Goal: Task Accomplishment & Management: Complete application form

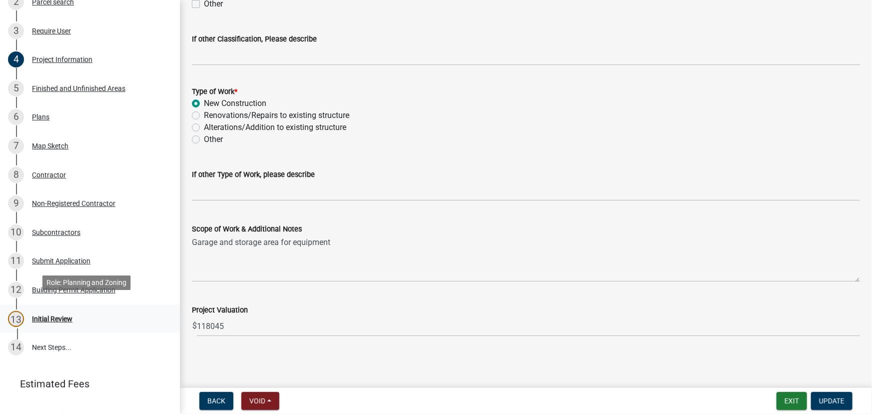
scroll to position [198, 0]
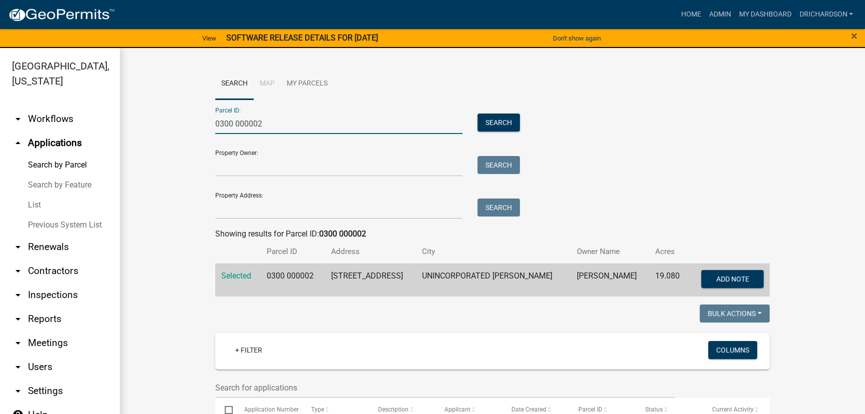
drag, startPoint x: 242, startPoint y: 122, endPoint x: 118, endPoint y: 109, distance: 125.1
click at [118, 109] on div "Troup County, Georgia arrow_drop_down Workflows List arrow_drop_up Applications…" at bounding box center [432, 237] width 865 height 378
paste input "910 000012A"
type input "0910 000012A"
click at [499, 127] on button "Search" at bounding box center [499, 122] width 42 height 18
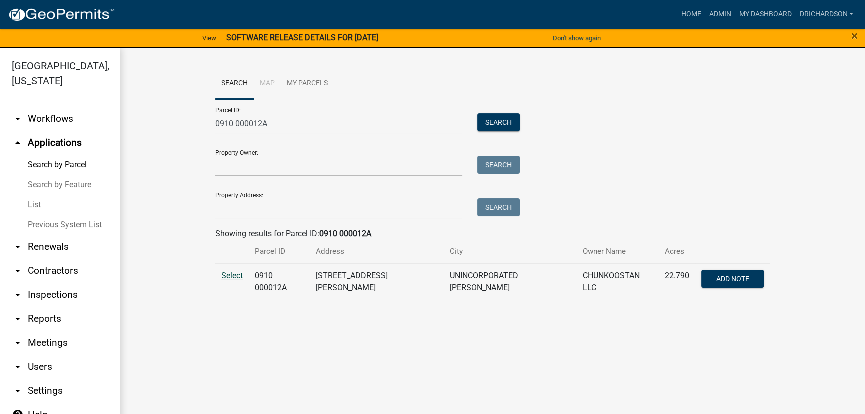
click at [234, 276] on span "Select" at bounding box center [231, 275] width 21 height 9
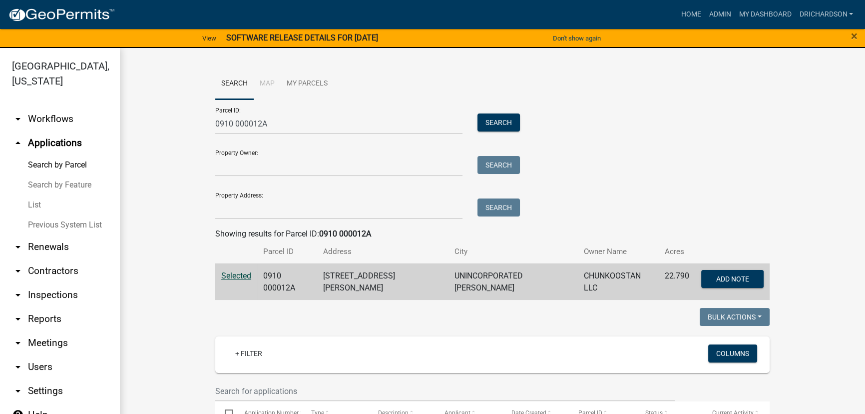
click at [40, 283] on link "arrow_drop_down Inspections" at bounding box center [60, 295] width 120 height 24
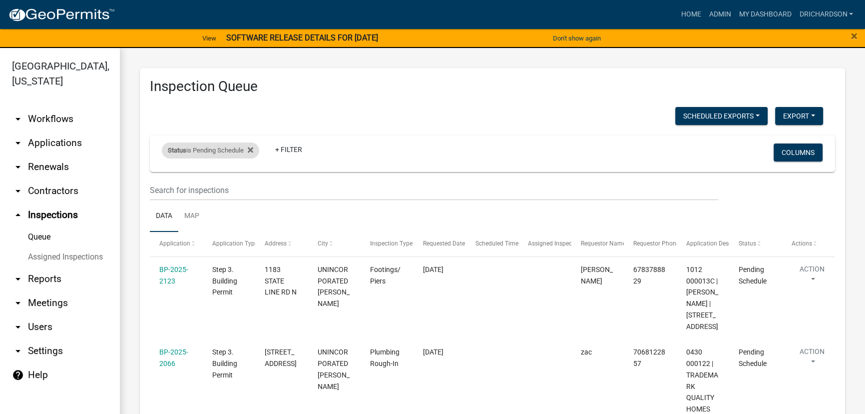
click at [204, 154] on div "Status is Pending Schedule" at bounding box center [210, 150] width 97 height 16
click at [204, 188] on select "Select an option Pending Schedule Pending Inspection Approved Denied Deleted Vo…" at bounding box center [212, 187] width 100 height 20
select select "1"
click at [163, 177] on select "Select an option Pending Schedule Pending Inspection Approved Denied Deleted Vo…" at bounding box center [212, 187] width 100 height 20
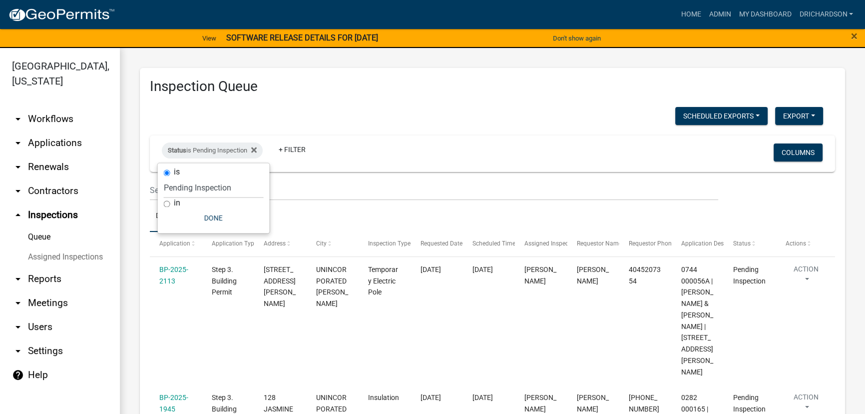
click at [366, 102] on div "Inspection Queue Scheduled Exports + Create New Daily Inspection List Export Ex…" at bounding box center [492, 303] width 705 height 471
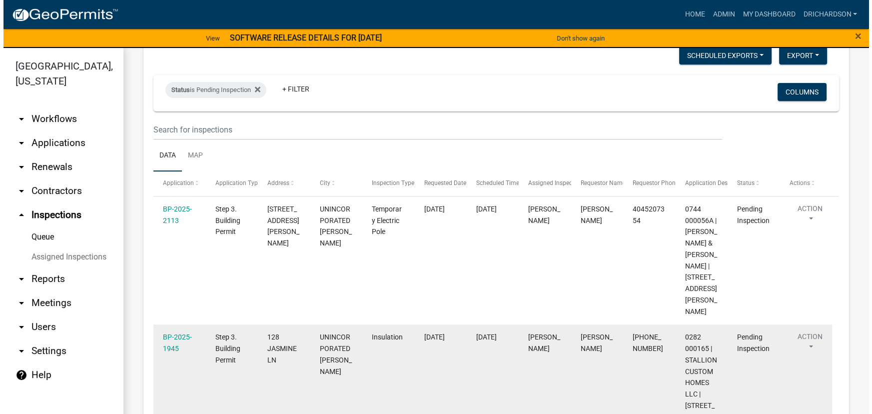
scroll to position [121, 0]
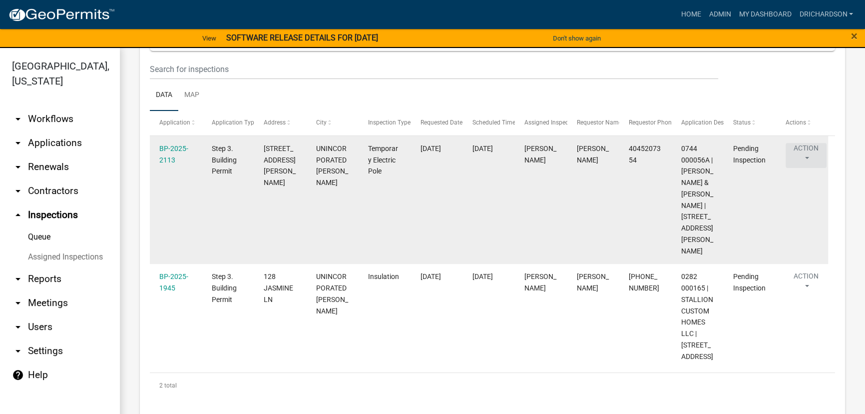
click at [807, 144] on button "Action" at bounding box center [806, 155] width 41 height 25
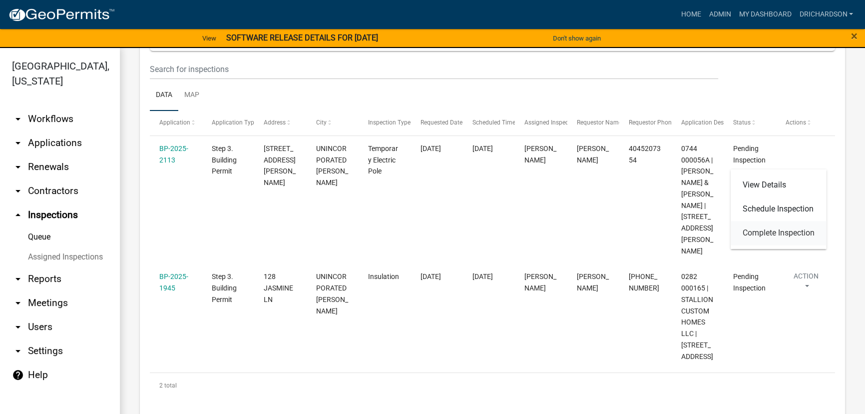
click at [794, 231] on link "Complete Inspection" at bounding box center [779, 233] width 96 height 24
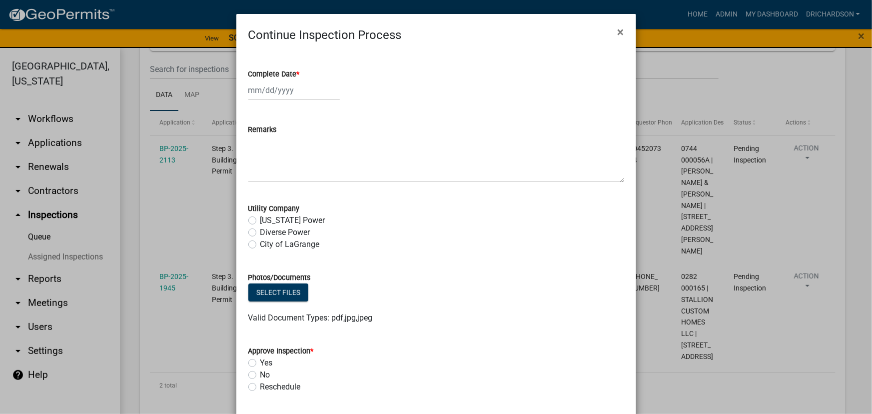
select select "10"
select select "2025"
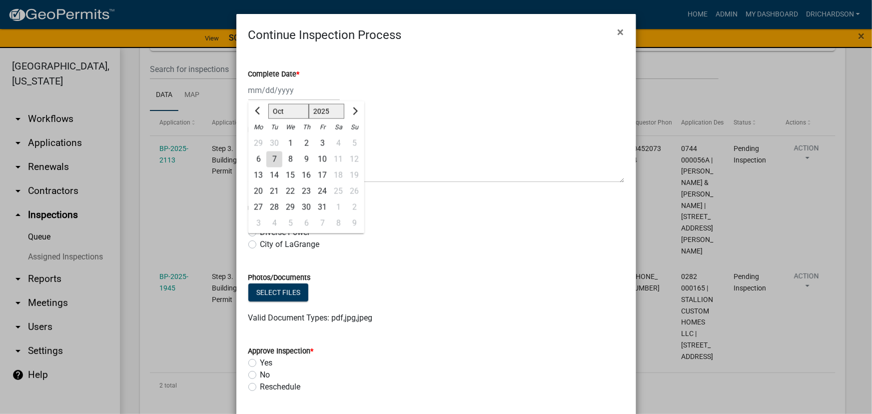
drag, startPoint x: 260, startPoint y: 84, endPoint x: 257, endPoint y: 108, distance: 23.7
click at [260, 84] on div "Jan Feb Mar Apr May Jun Jul Aug Sep Oct Nov Dec 1525 1526 1527 1528 1529 1530 1…" at bounding box center [293, 90] width 91 height 20
drag, startPoint x: 274, startPoint y: 164, endPoint x: 270, endPoint y: 168, distance: 6.4
click at [272, 164] on div "7" at bounding box center [274, 159] width 16 height 16
type input "10/07/2025"
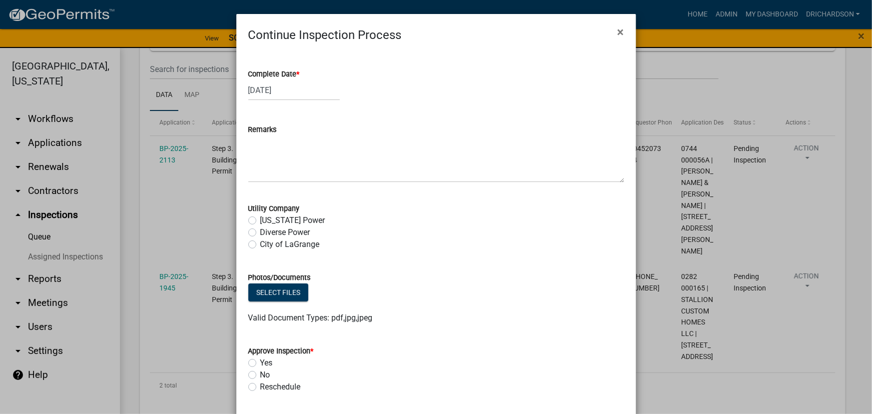
drag, startPoint x: 248, startPoint y: 232, endPoint x: 252, endPoint y: 320, distance: 88.0
click at [260, 234] on label "Diverse Power" at bounding box center [285, 232] width 50 height 12
click at [260, 233] on input "Diverse Power" at bounding box center [263, 229] width 6 height 6
radio input "true"
click at [260, 363] on label "Yes" at bounding box center [266, 363] width 12 height 12
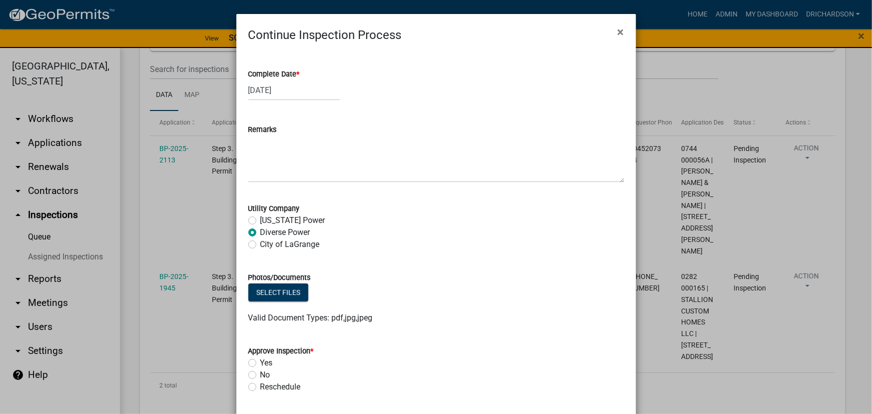
click at [260, 363] on input "Yes" at bounding box center [263, 360] width 6 height 6
radio input "true"
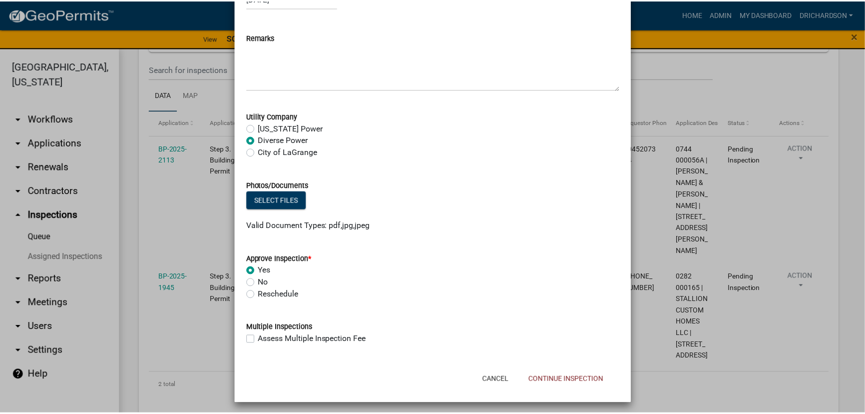
scroll to position [95, 0]
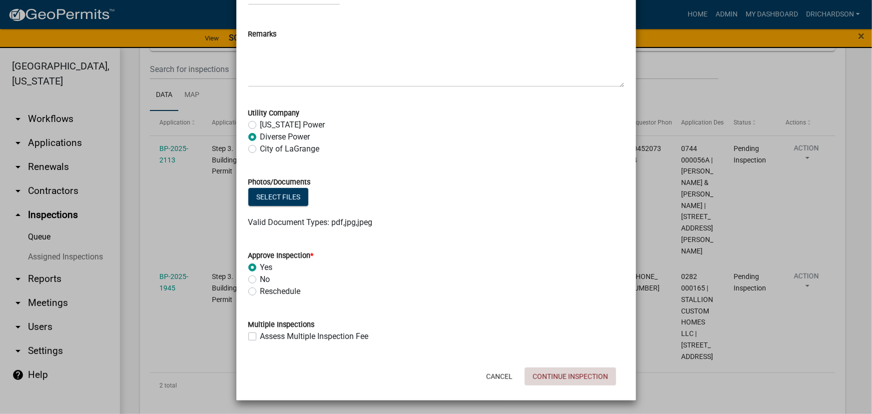
click at [558, 373] on button "Continue Inspection" at bounding box center [569, 376] width 91 height 18
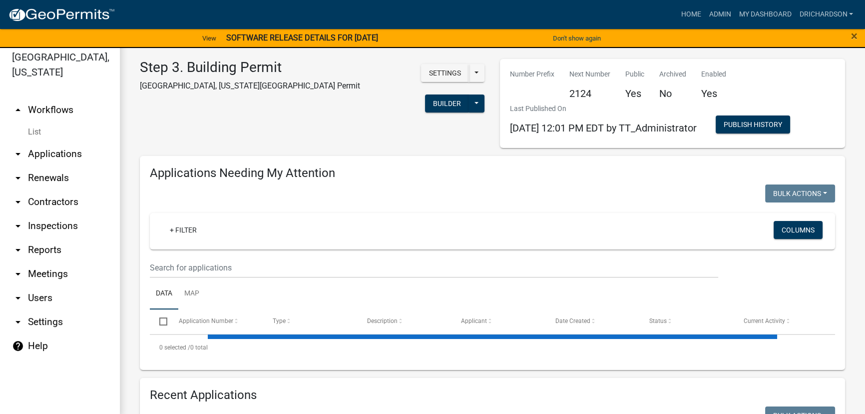
scroll to position [11, 0]
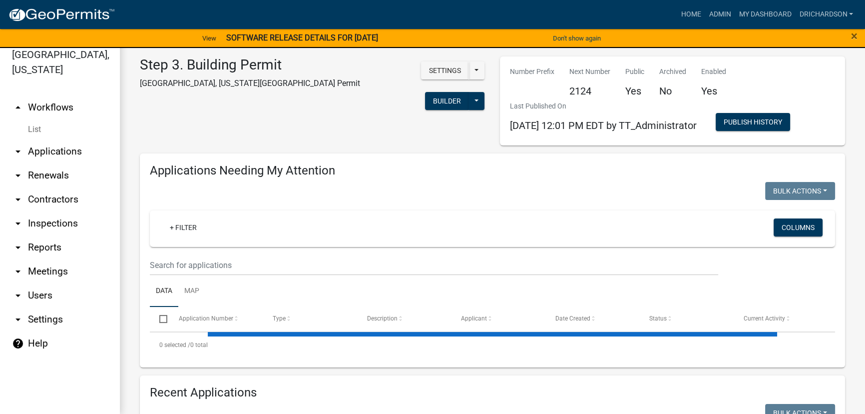
select select "1: 25"
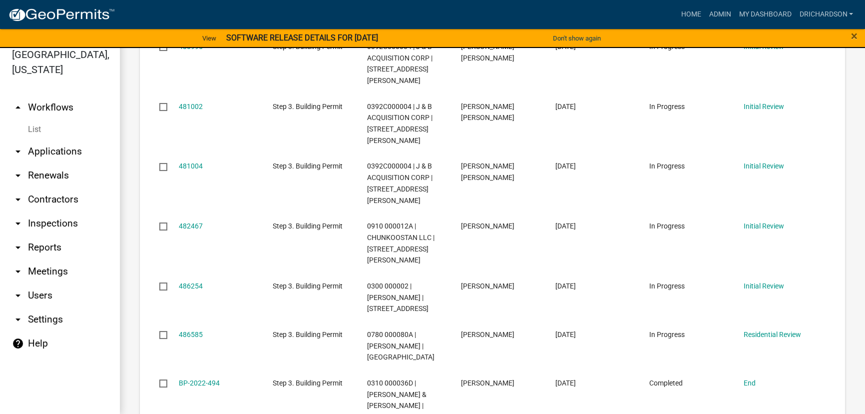
scroll to position [908, 0]
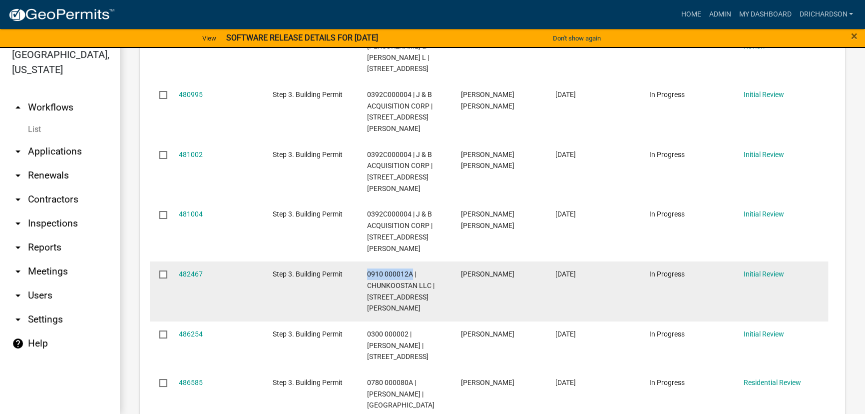
drag, startPoint x: 367, startPoint y: 204, endPoint x: 410, endPoint y: 202, distance: 43.0
click at [410, 270] on span "0910 000012A | CHUNKOOSTAN LLC | 126 EARL COOK RD" at bounding box center [400, 291] width 67 height 42
copy span "0910 000012A"
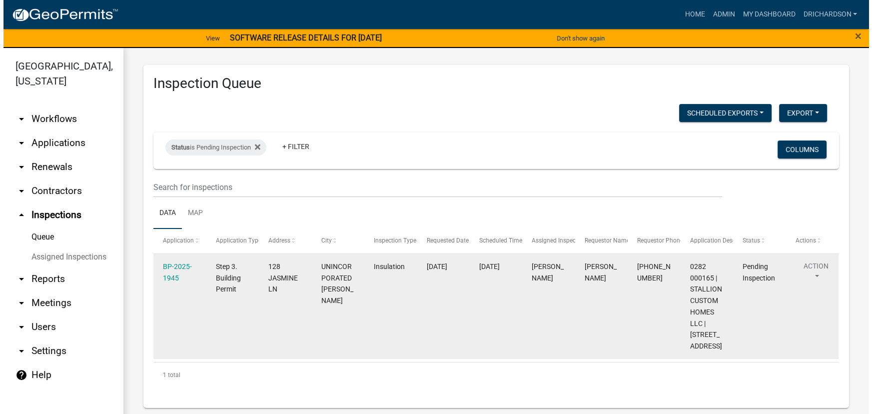
scroll to position [4, 0]
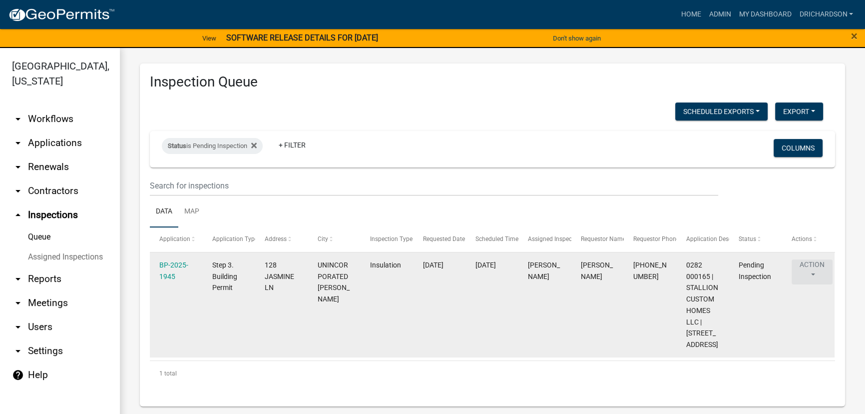
click at [808, 274] on button "Action" at bounding box center [812, 271] width 41 height 25
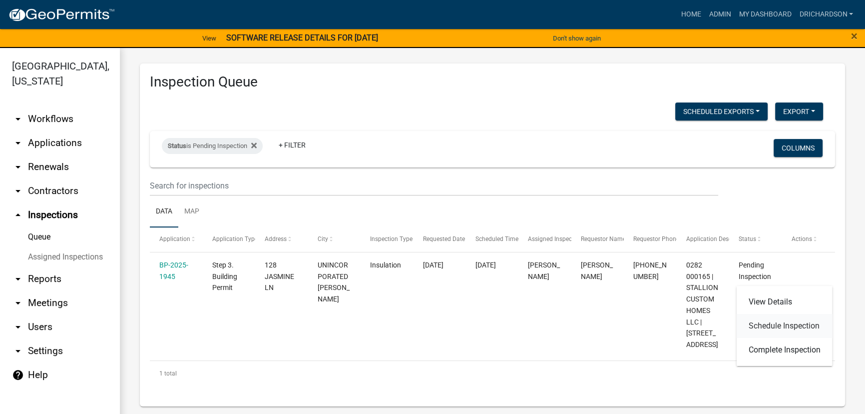
click at [780, 326] on link "Schedule Inspection" at bounding box center [785, 326] width 96 height 24
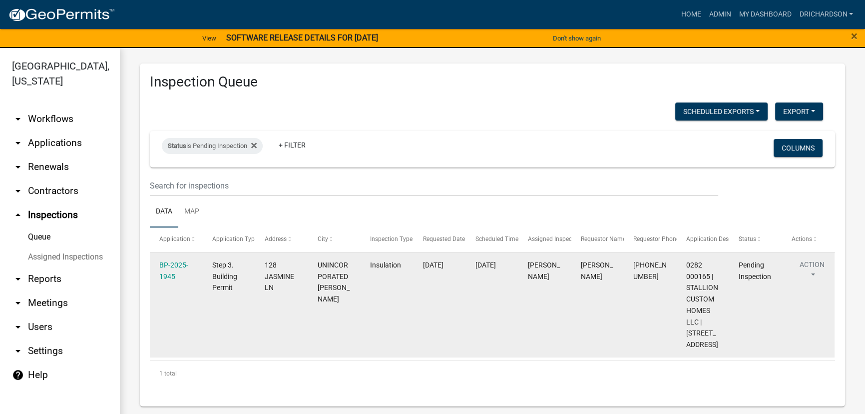
click at [812, 272] on button "Action" at bounding box center [812, 271] width 41 height 25
click at [786, 329] on link "Schedule Inspection" at bounding box center [785, 326] width 96 height 24
click at [811, 266] on button "Action" at bounding box center [812, 271] width 41 height 25
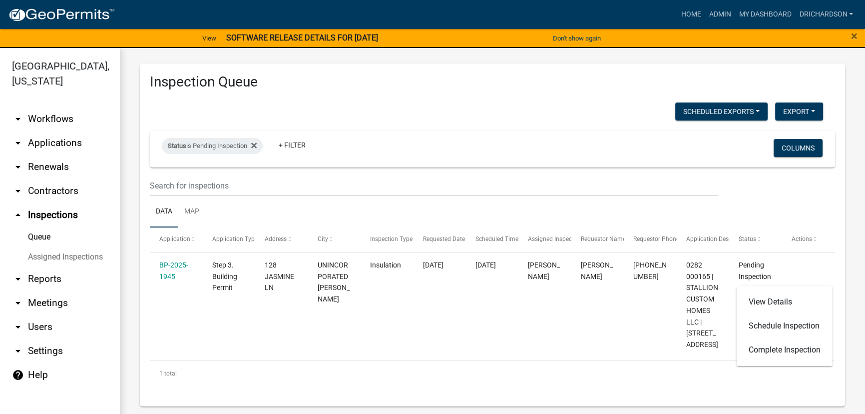
select select "e20251c8-f858-4aed-a4a0-52e27fd5066e"
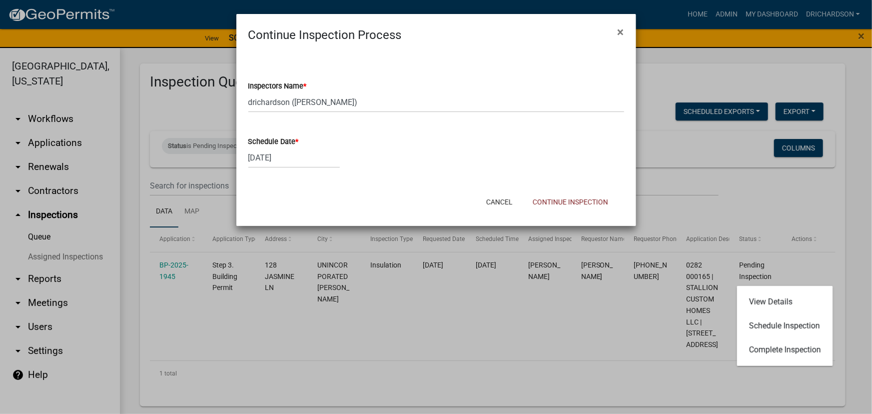
drag, startPoint x: 439, startPoint y: 191, endPoint x: 437, endPoint y: 177, distance: 14.6
click at [439, 190] on div "Cancel Continue Inspection" at bounding box center [501, 202] width 246 height 26
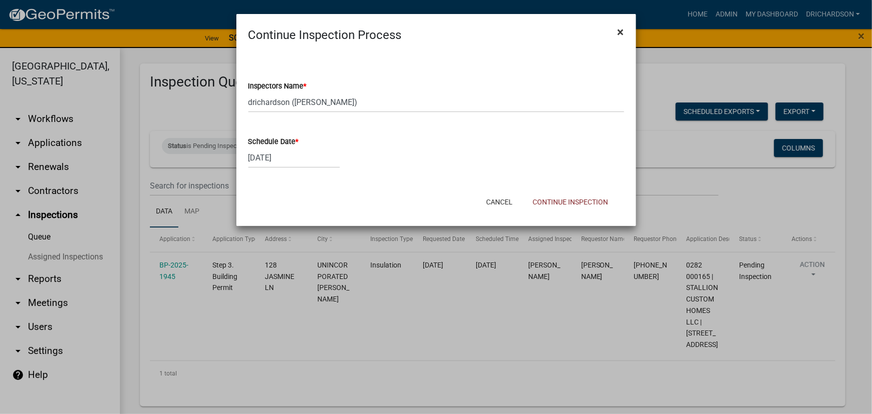
click at [617, 35] on span "×" at bounding box center [620, 32] width 6 height 14
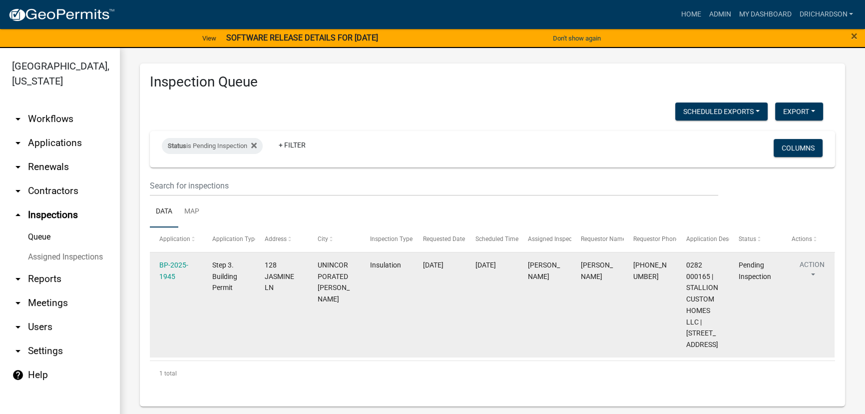
click at [819, 259] on button "Action" at bounding box center [812, 271] width 41 height 25
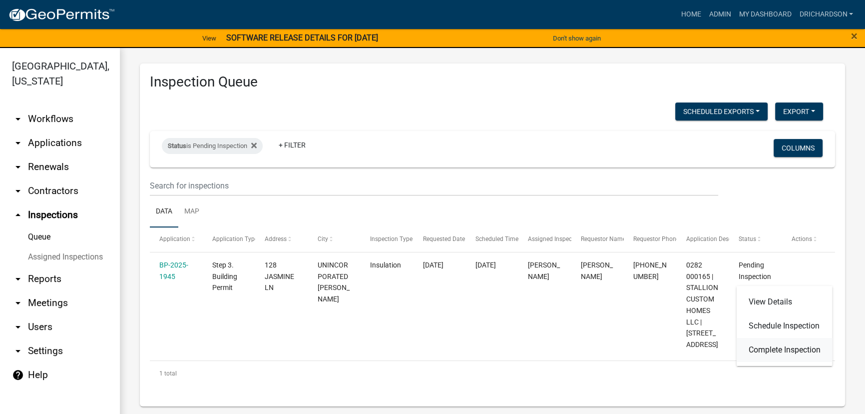
click at [788, 346] on link "Complete Inspection" at bounding box center [785, 350] width 96 height 24
select select "e20251c8-f858-4aed-a4a0-52e27fd5066e"
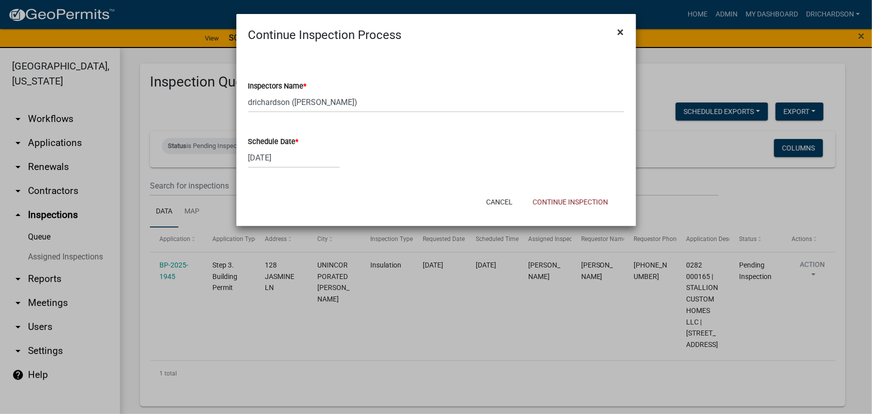
click at [617, 30] on button "×" at bounding box center [620, 32] width 22 height 28
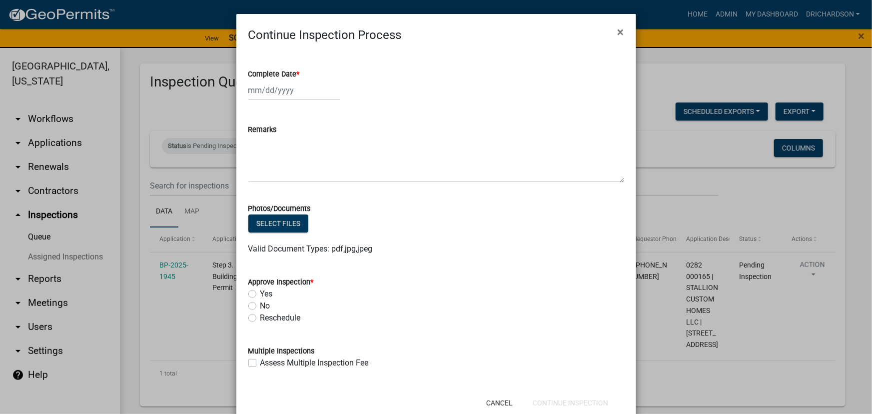
click at [255, 89] on div at bounding box center [293, 90] width 91 height 20
select select "10"
select select "2025"
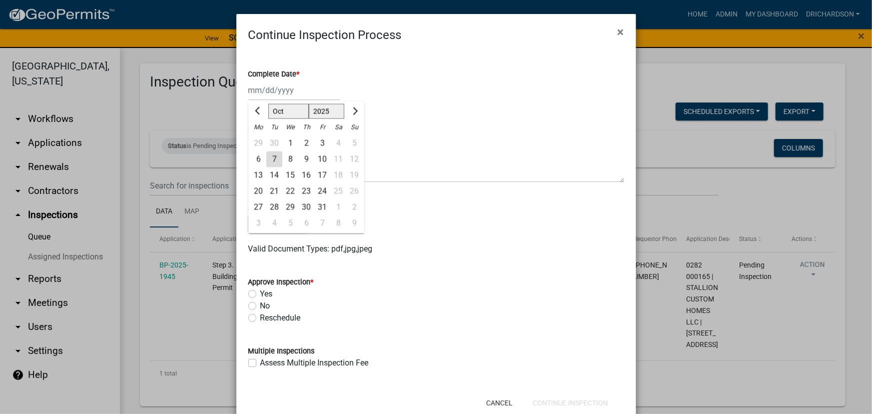
drag, startPoint x: 271, startPoint y: 159, endPoint x: 270, endPoint y: 175, distance: 16.0
click at [270, 161] on div "7" at bounding box center [274, 159] width 16 height 16
type input "10/07/2025"
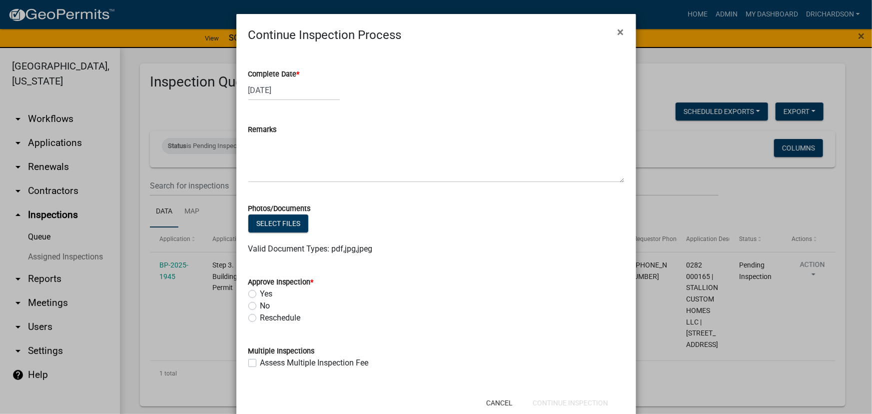
click at [260, 292] on label "Yes" at bounding box center [266, 294] width 12 height 12
click at [260, 292] on input "Yes" at bounding box center [263, 291] width 6 height 6
radio input "true"
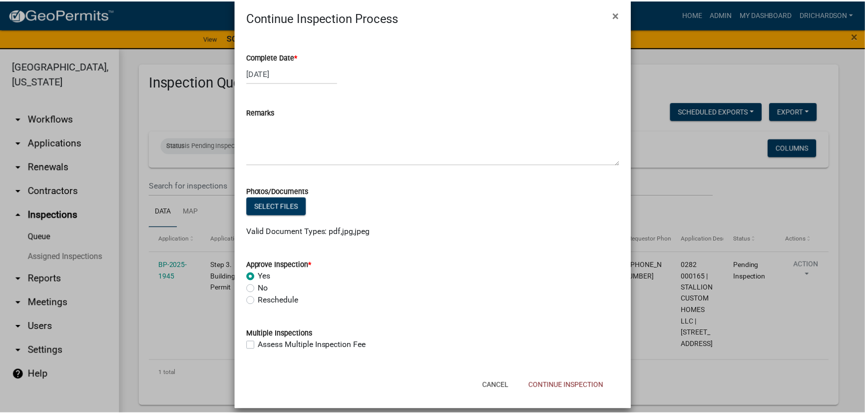
scroll to position [26, 0]
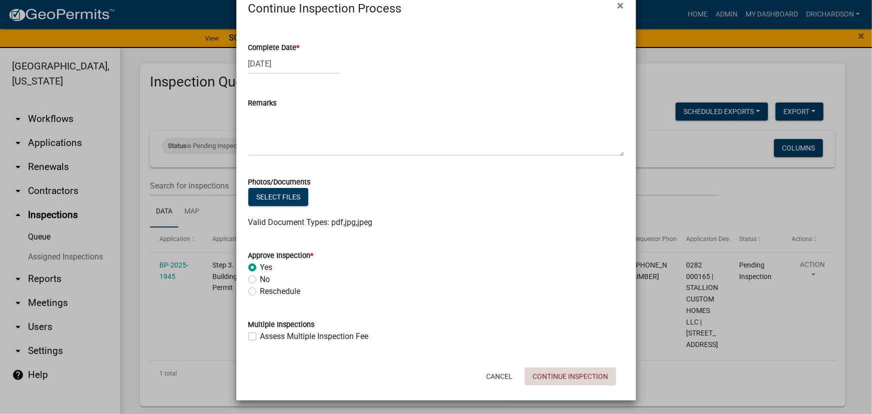
click at [586, 375] on button "Continue Inspection" at bounding box center [569, 376] width 91 height 18
